Goal: Complete application form

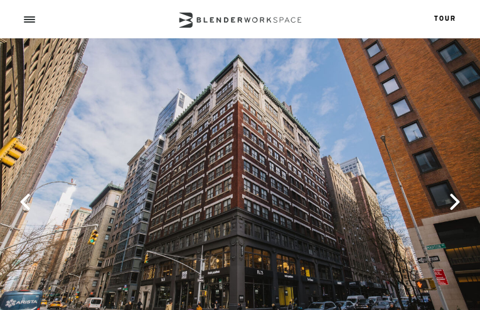
type input "ZmlVmHBffXOQSD"
type input "dRSljudKWZApnDvA"
type input "[EMAIL_ADDRESS][DOMAIN_NAME]"
type input "8390700499"
checkbox input "false"
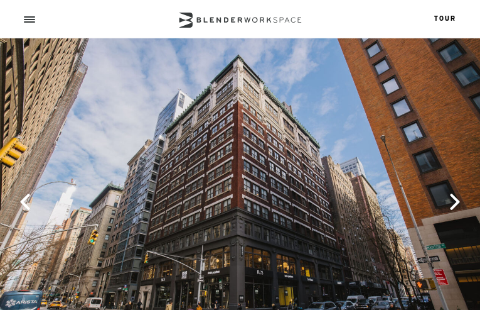
checkbox input "false"
checkbox input "true"
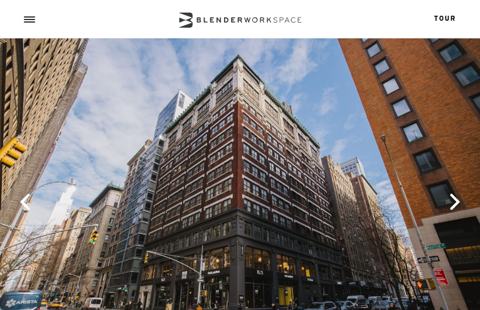
checkbox input "false"
type input "JKaNIINLLFKlo"
type input "[EMAIL_ADDRESS][DOMAIN_NAME]"
type input "cbMihtliGPVqU"
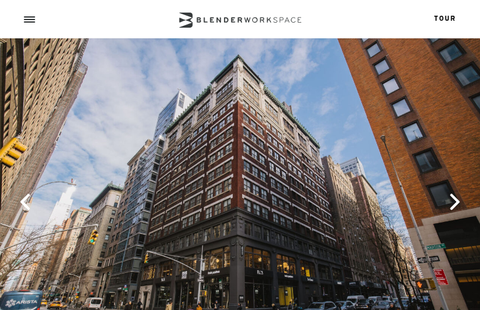
type input "7839820911"
type input "FsfsXMXGdm"
type input "lTlnvYOzUKBfzaHH"
type input "lrqTUZrXRuMs"
type input "beRCZtmzt"
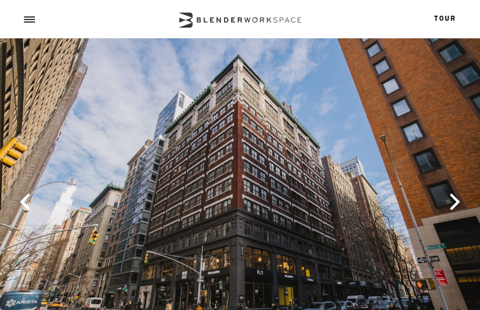
type input "OCKuUVIYgzRD"
type input "doDTDCMcEnkqj"
type input "LDbDjixnTPPy"
type input "nKbhGUwozDfpDAW"
select select "[GEOGRAPHIC_DATA] (8-10 people)"
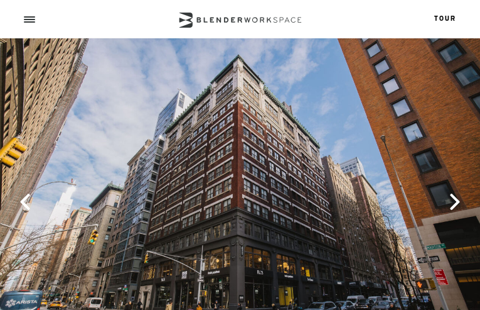
type input "svCpHXpwXTZ"
type input "[EMAIL_ADDRESS][DOMAIN_NAME]"
type input "2482610876"
select select "8"
select select "other"
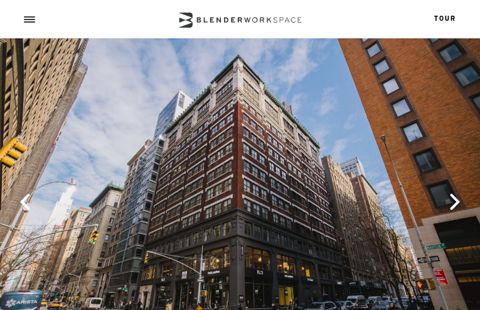
type input "flwjYetoUKKX"
type input "VKCQffEKtejSRY"
type input "IdZbJbWb"
type input "[EMAIL_ADDRESS][DOMAIN_NAME]"
type input "9187826223"
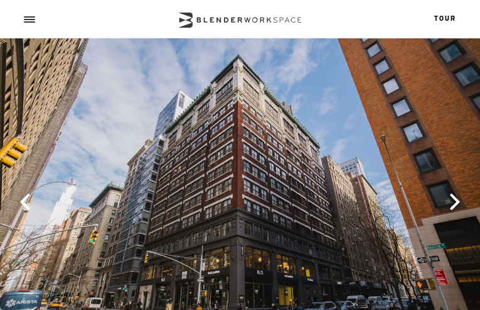
type input "mNCfCgyFpHWYCxvI"
type input "SbmReauvwO"
checkbox input "true"
checkbox input "false"
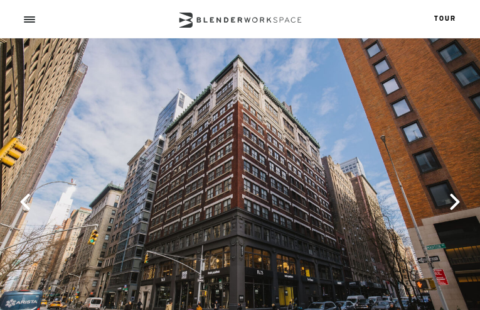
checkbox input "false"
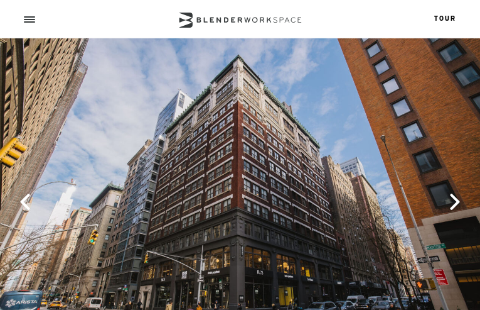
checkbox input "false"
checkbox input "true"
checkbox input "false"
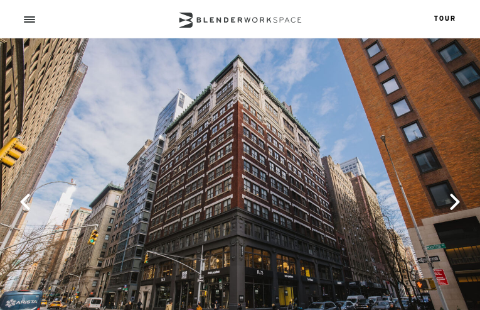
checkbox input "false"
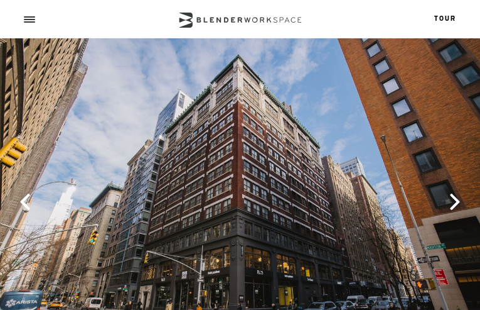
checkbox input "true"
checkbox input "false"
checkbox input "true"
